Goal: Transaction & Acquisition: Purchase product/service

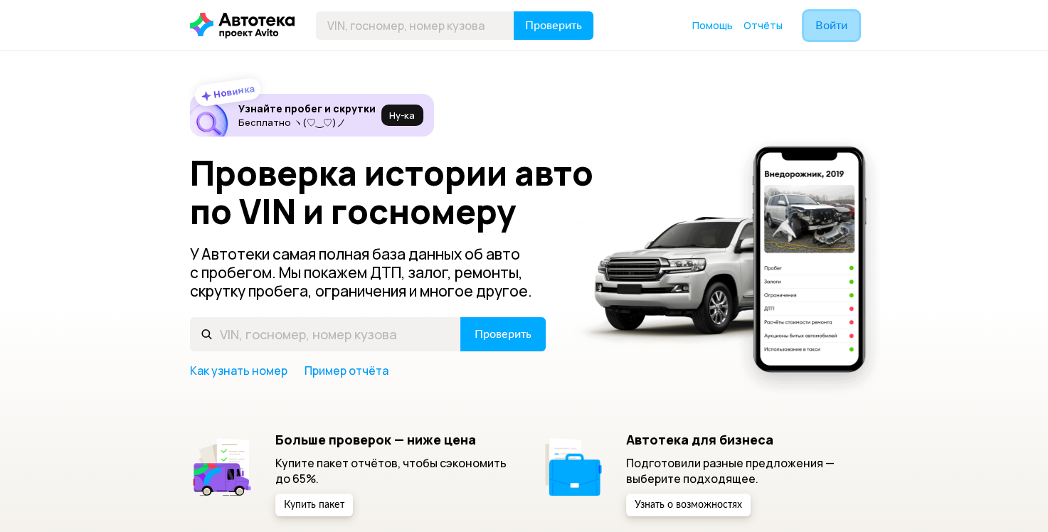
click at [847, 27] on button "Войти" at bounding box center [831, 25] width 55 height 28
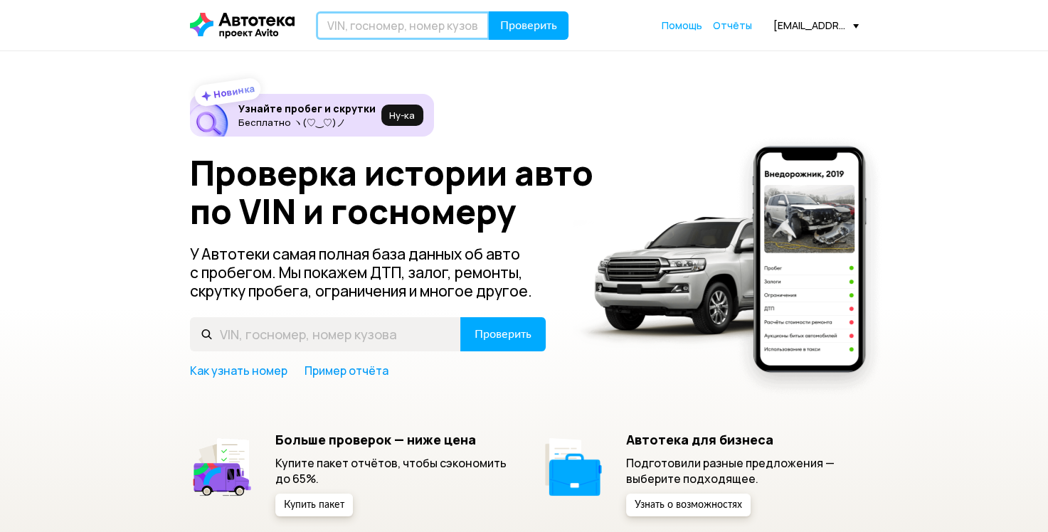
click at [347, 15] on input "text" at bounding box center [403, 25] width 174 height 28
paste input "[US_VEHICLE_IDENTIFICATION_NUMBER]"
type input "[US_VEHICLE_IDENTIFICATION_NUMBER]"
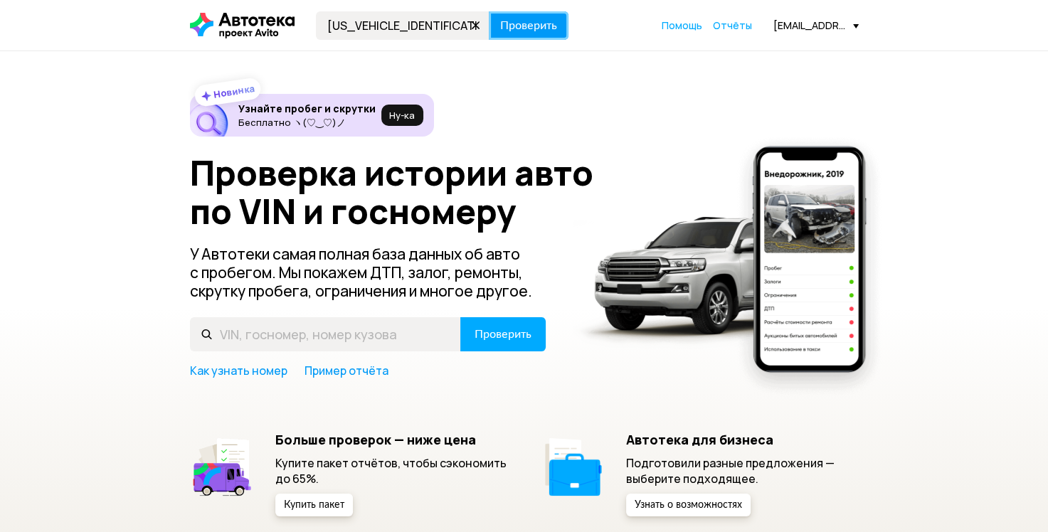
click at [538, 31] on span "Проверить" at bounding box center [528, 25] width 57 height 11
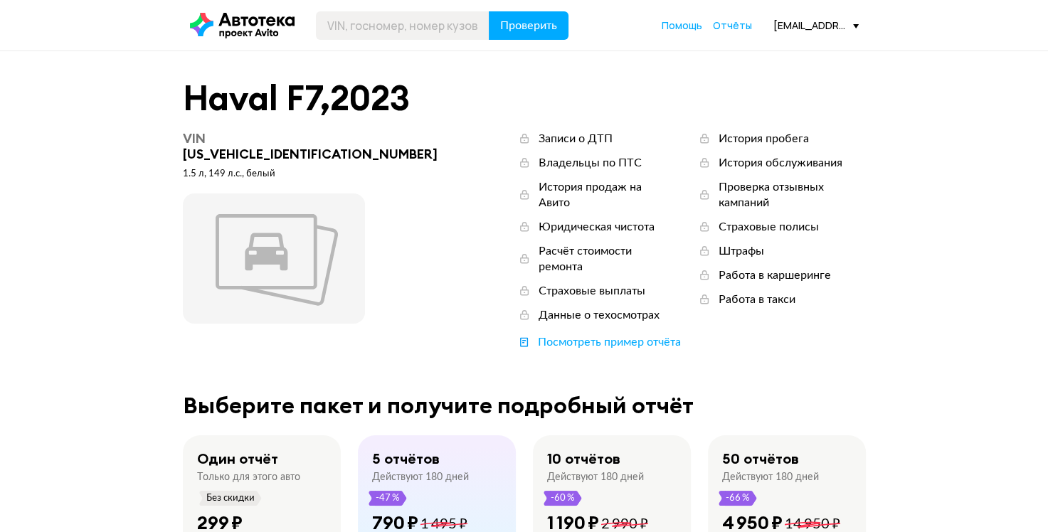
scroll to position [142, 0]
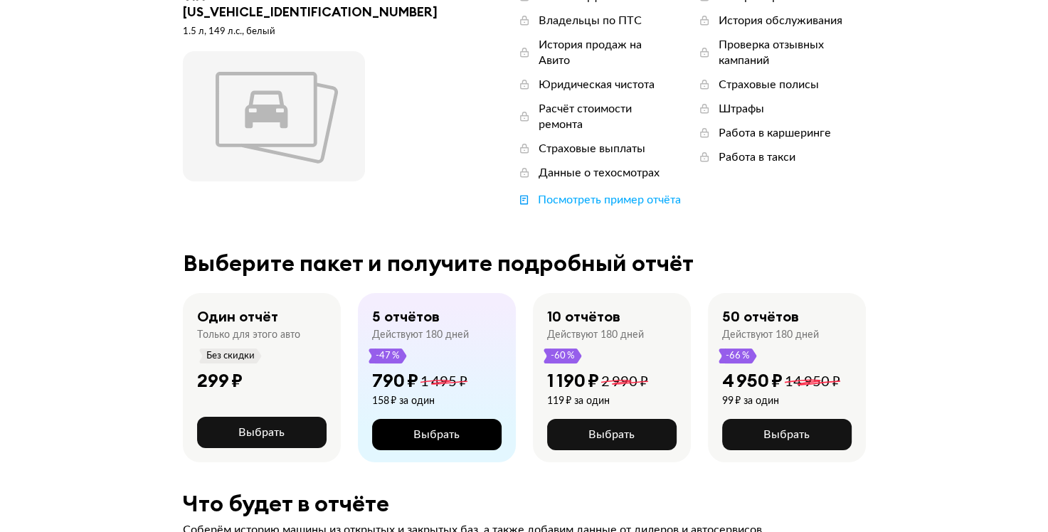
click at [461, 419] on button "Выбрать" at bounding box center [437, 434] width 130 height 31
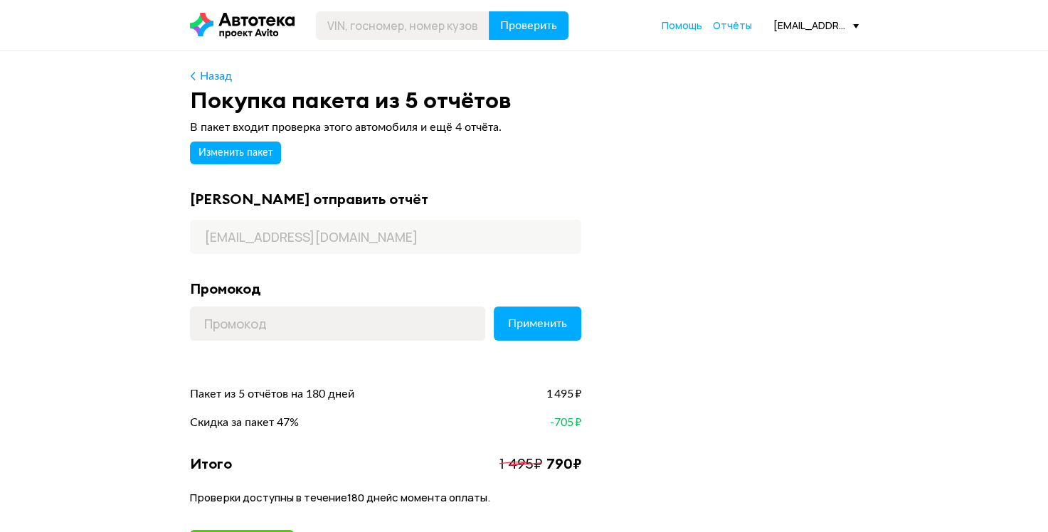
scroll to position [142, 0]
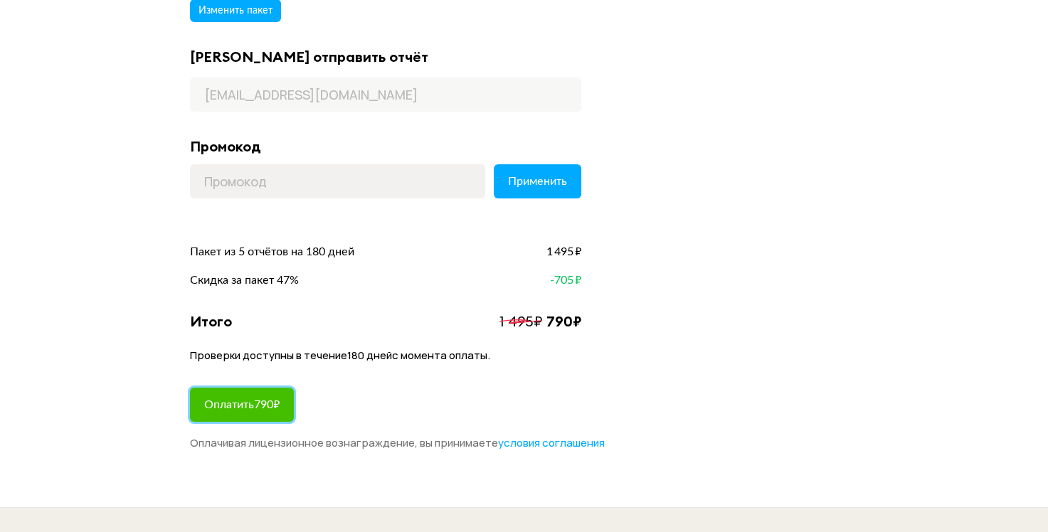
click at [266, 401] on span "Оплатить 790 ₽" at bounding box center [241, 404] width 75 height 11
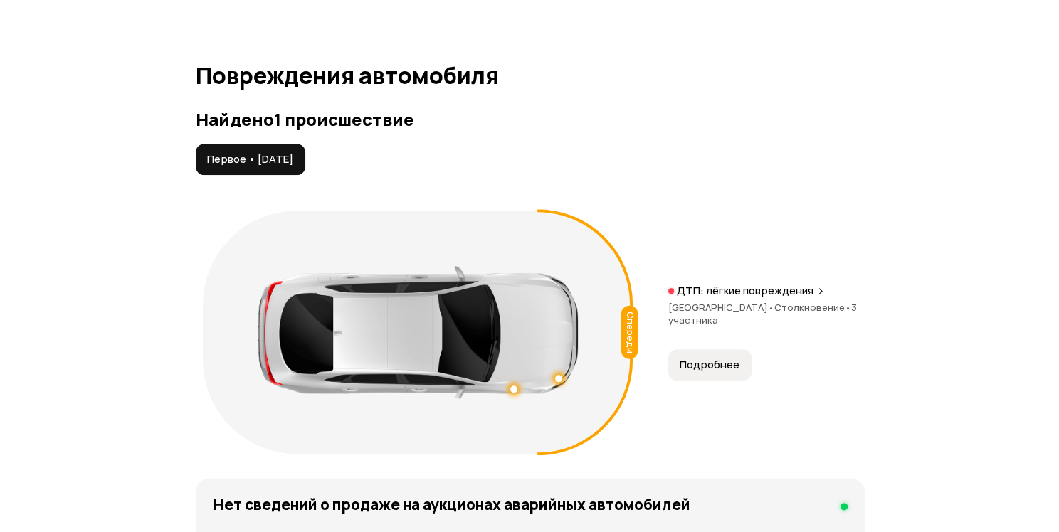
scroll to position [1423, 0]
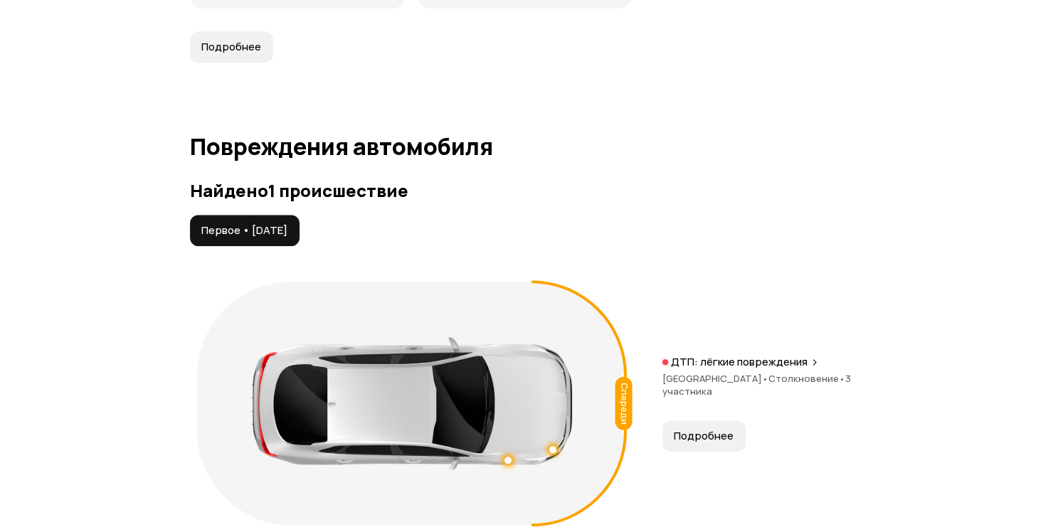
click at [717, 349] on div "Спереди ДТП: лёгкие повреждения [GEOGRAPHIC_DATA] • Столкновение • 3 участника …" at bounding box center [524, 404] width 669 height 258
click at [719, 358] on p "ДТП: лёгкие повреждения" at bounding box center [739, 362] width 137 height 14
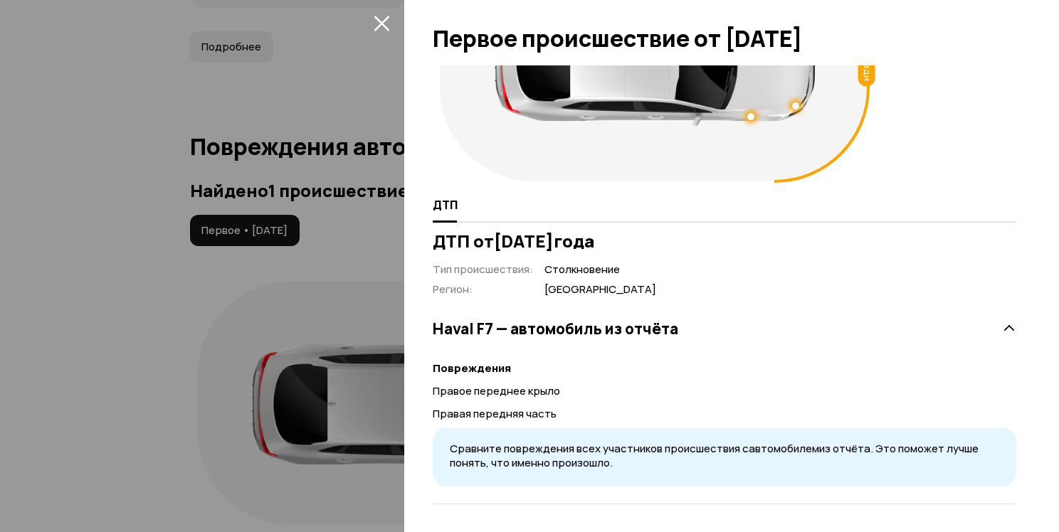
scroll to position [0, 0]
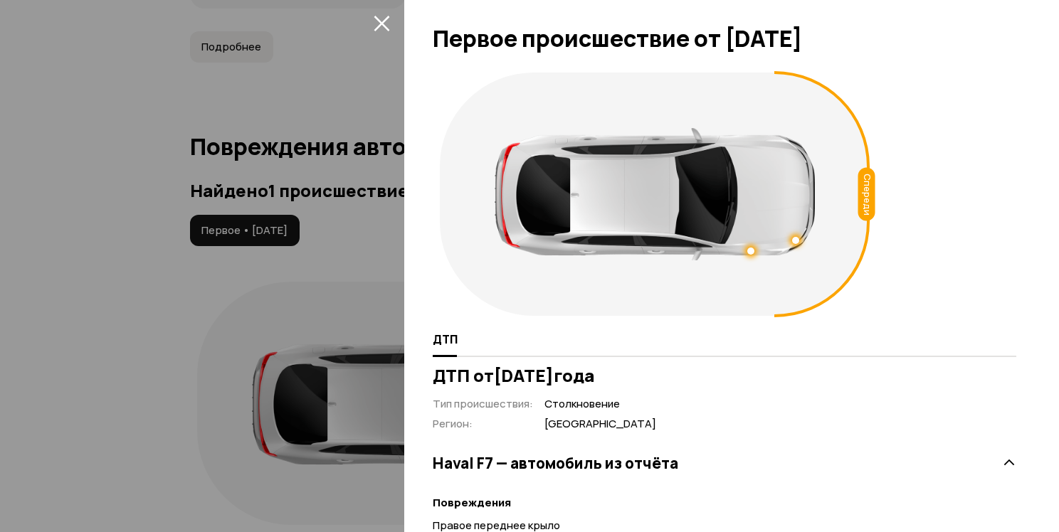
click at [797, 241] on div at bounding box center [795, 240] width 7 height 7
click at [756, 247] on div at bounding box center [655, 194] width 320 height 132
click at [753, 247] on div at bounding box center [655, 194] width 320 height 132
click at [751, 250] on div at bounding box center [750, 251] width 7 height 7
click at [922, 351] on div "ДТП" at bounding box center [724, 340] width 583 height 34
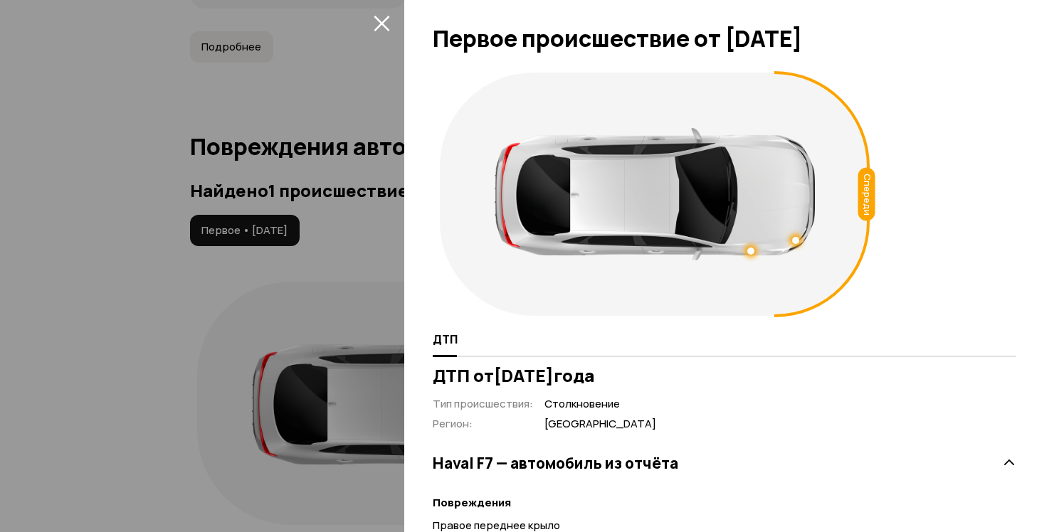
click at [384, 15] on icon "закрыть" at bounding box center [382, 23] width 16 height 16
